Goal: Navigation & Orientation: Find specific page/section

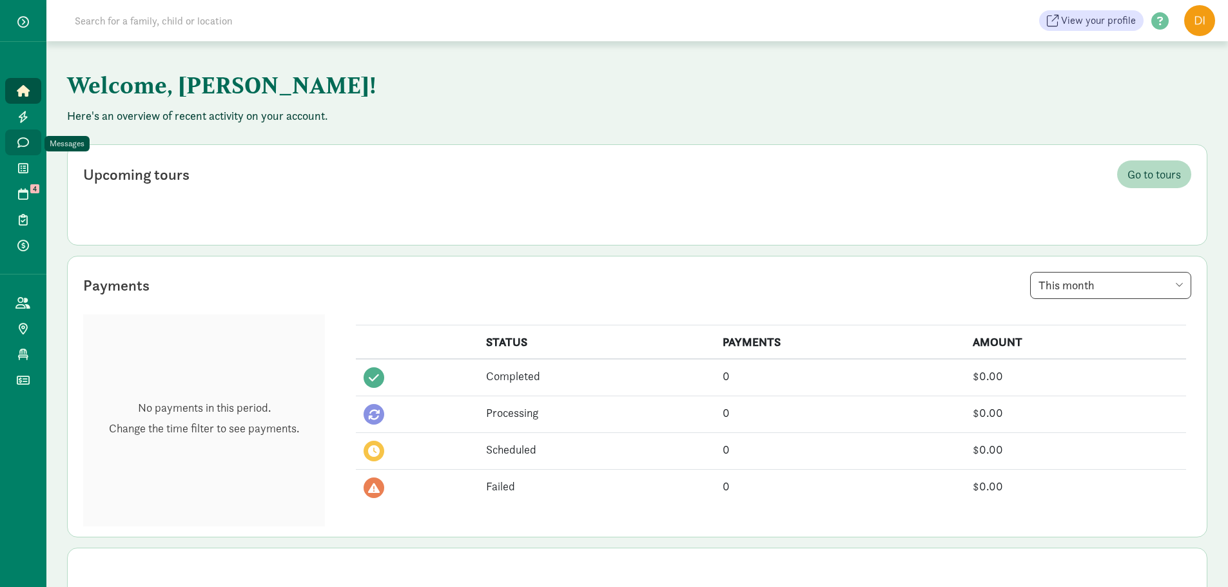
click at [15, 144] on span at bounding box center [22, 143] width 15 height 12
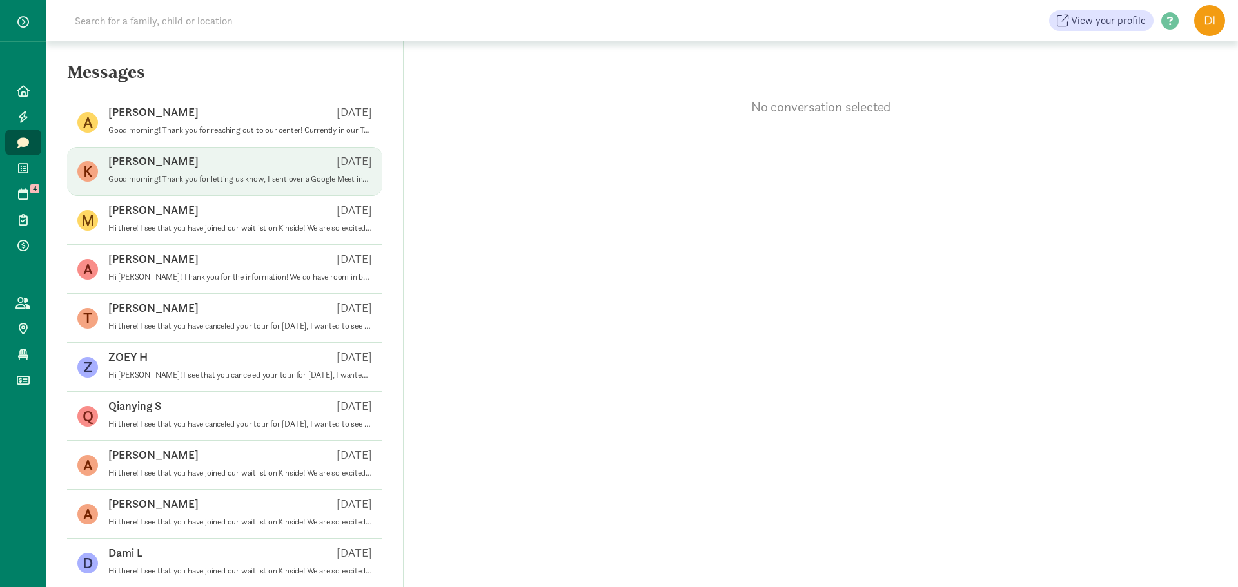
click at [157, 171] on div "[PERSON_NAME] [DATE]" at bounding box center [240, 163] width 264 height 21
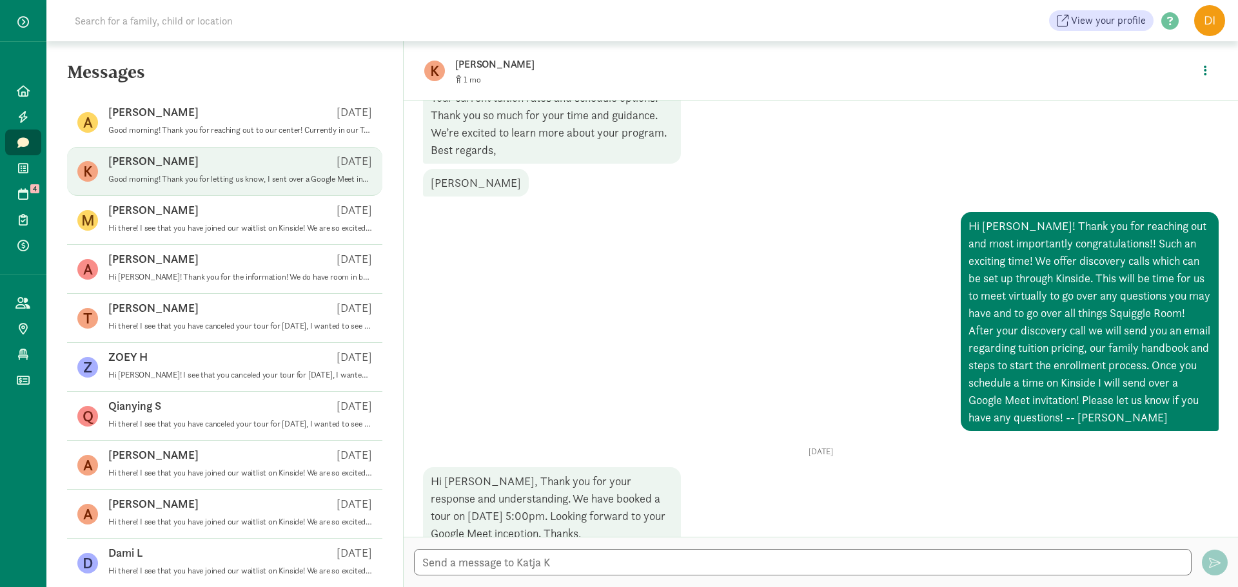
scroll to position [447, 0]
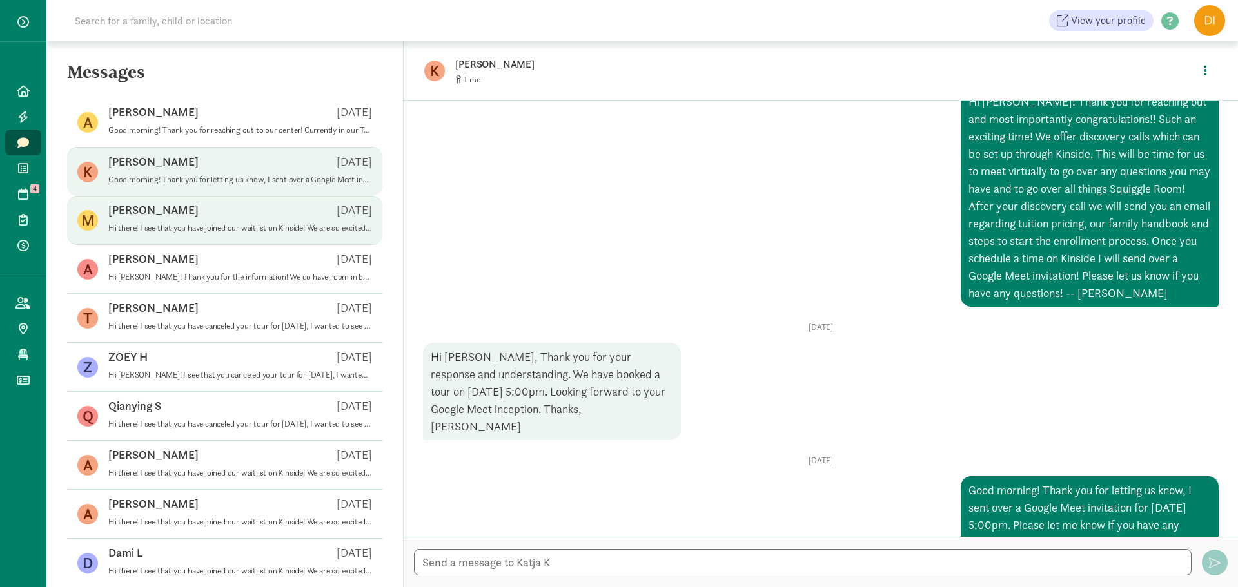
click at [200, 207] on div "[PERSON_NAME] [DATE]" at bounding box center [240, 212] width 264 height 21
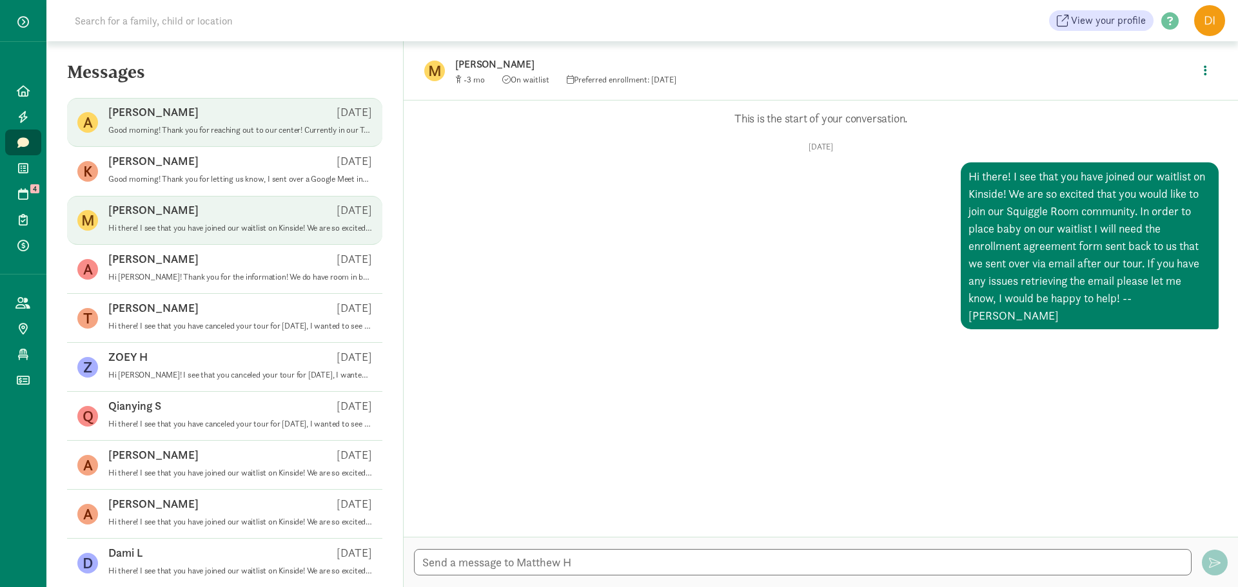
click at [190, 135] on p "Good morning! Thank you for reaching out to our center! Currently in our Toddle…" at bounding box center [240, 130] width 264 height 10
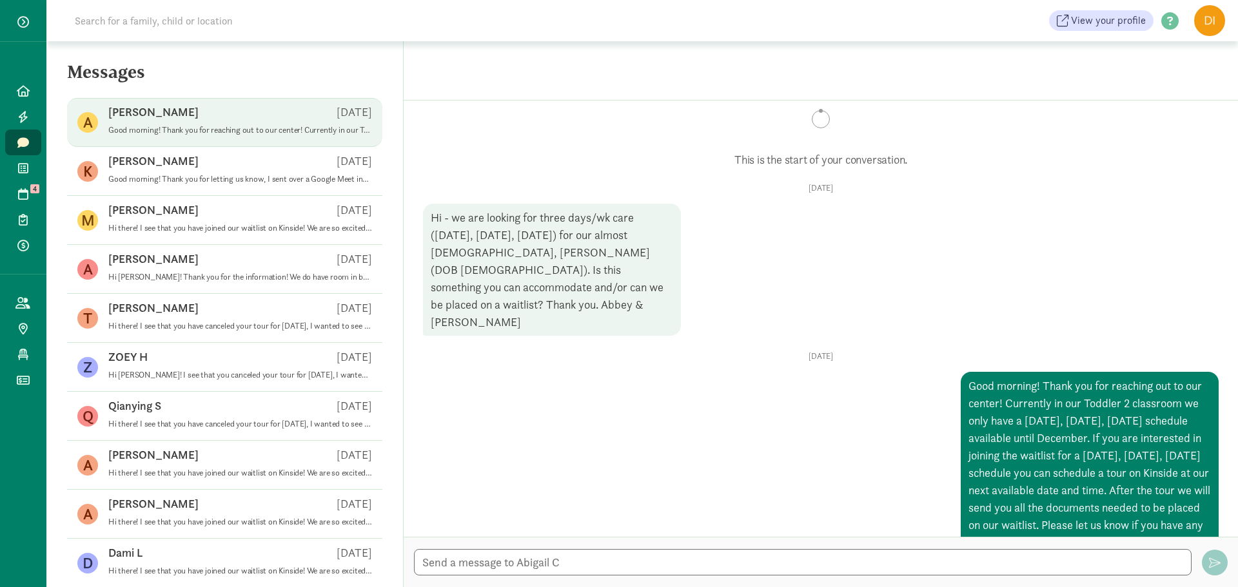
scroll to position [0, 0]
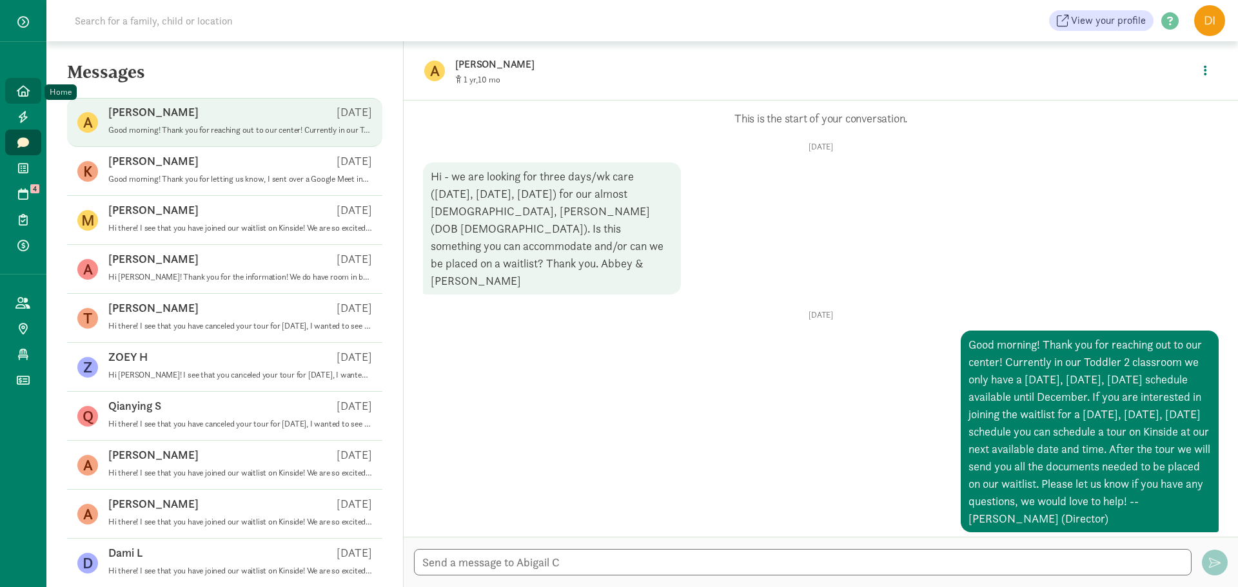
click at [32, 86] on link "Home" at bounding box center [23, 91] width 36 height 26
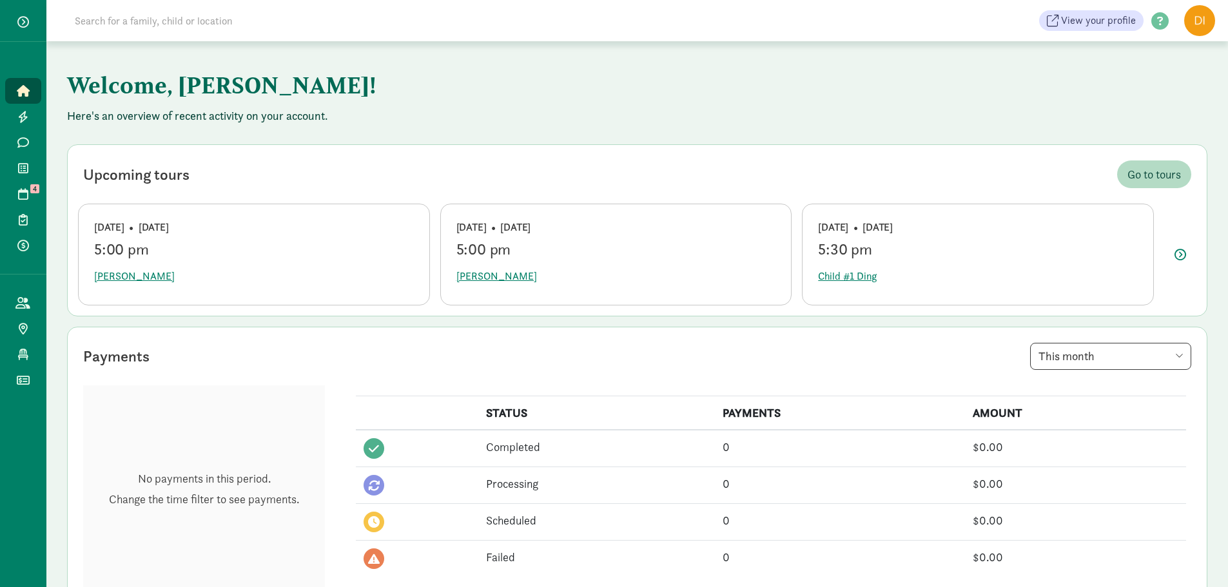
click at [575, 137] on div "Welcome, Paige! Here's an overview of recent activity on your account. Upcoming…" at bounding box center [637, 558] width 1182 height 1035
click at [28, 83] on link "Home" at bounding box center [23, 91] width 36 height 26
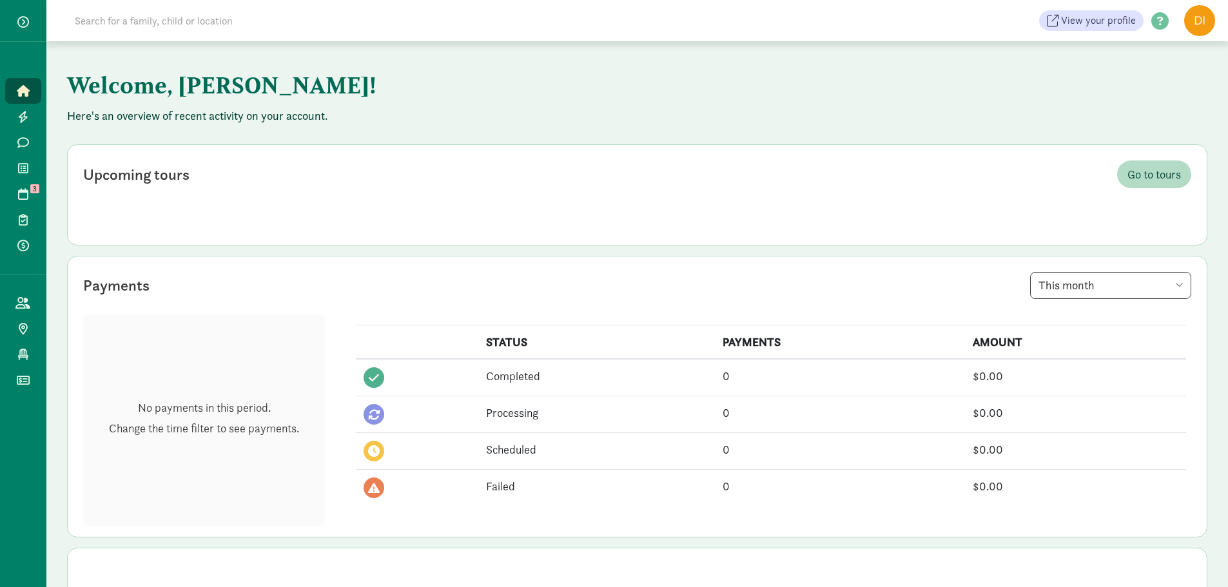
click at [28, 26] on span "button" at bounding box center [23, 22] width 12 height 12
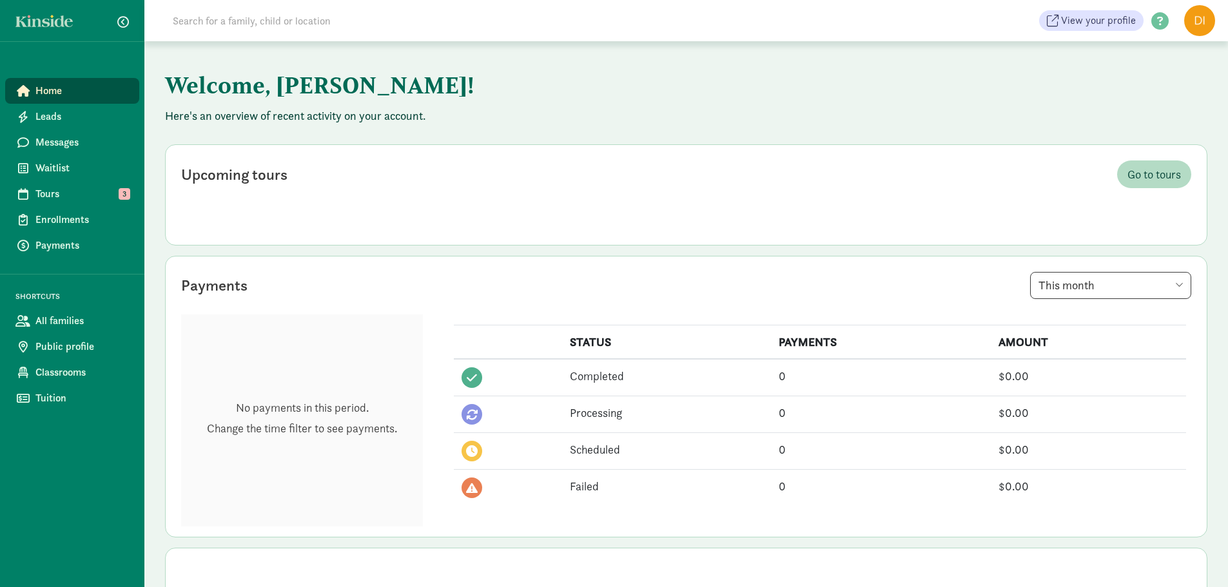
click at [39, 92] on span "Home" at bounding box center [82, 90] width 94 height 15
